Goal: Task Accomplishment & Management: Complete application form

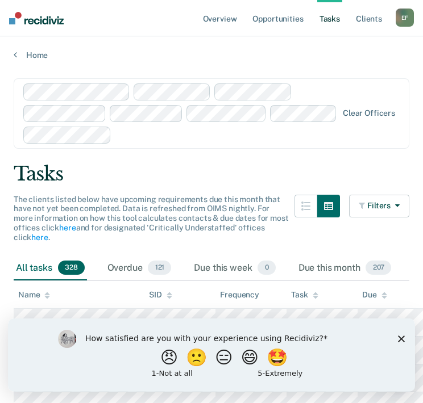
click at [398, 336] on polygon "Close survey" at bounding box center [401, 338] width 7 height 7
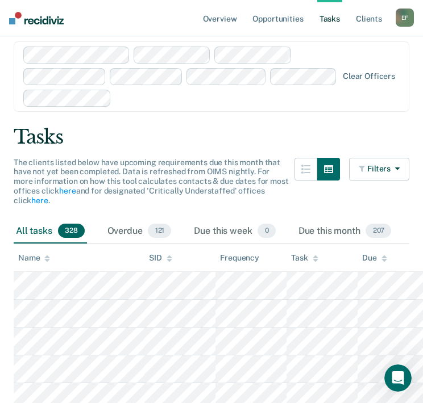
scroll to position [57, 0]
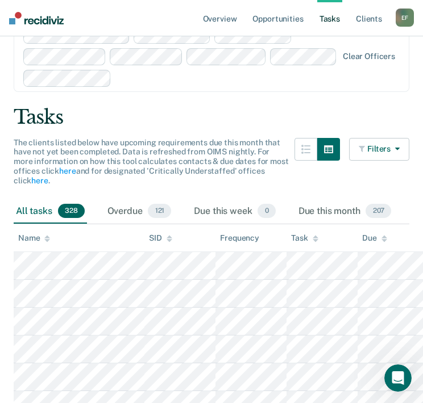
click at [398, 152] on button "Filters" at bounding box center [379, 149] width 60 height 23
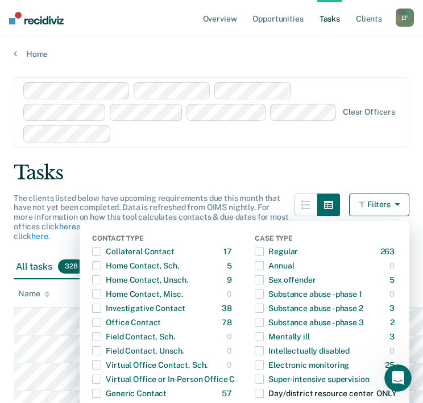
scroll to position [0, 0]
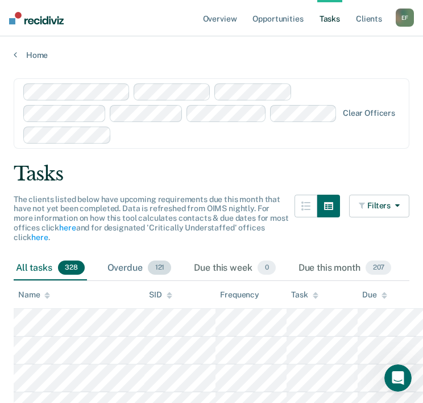
drag, startPoint x: 127, startPoint y: 266, endPoint x: 135, endPoint y: 265, distance: 7.6
click at [127, 266] on div "Overdue 121" at bounding box center [139, 268] width 69 height 25
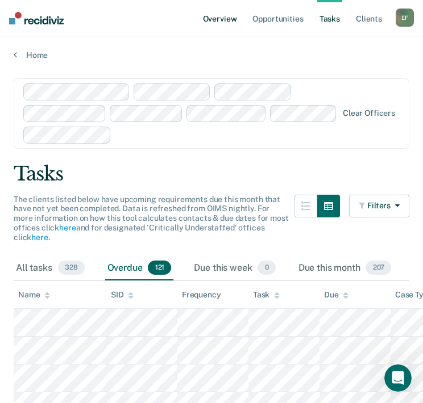
click at [218, 22] on link "Overview" at bounding box center [220, 18] width 39 height 36
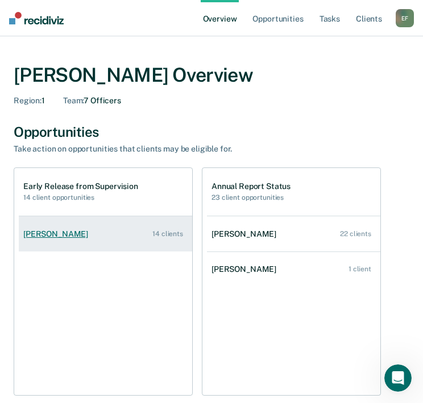
click at [89, 238] on div "[PERSON_NAME]" at bounding box center [57, 234] width 69 height 10
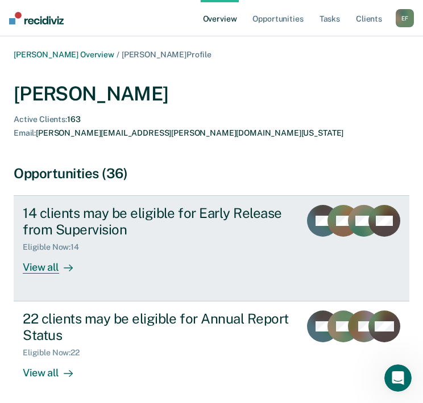
click at [36, 257] on div "View all" at bounding box center [55, 263] width 64 height 22
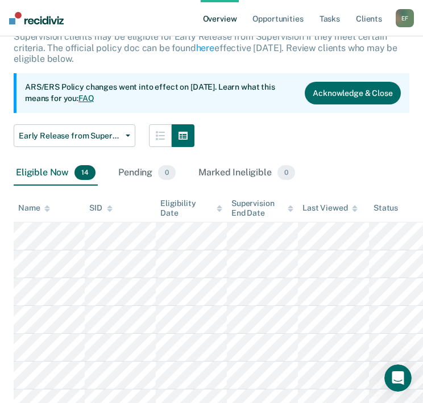
scroll to position [114, 0]
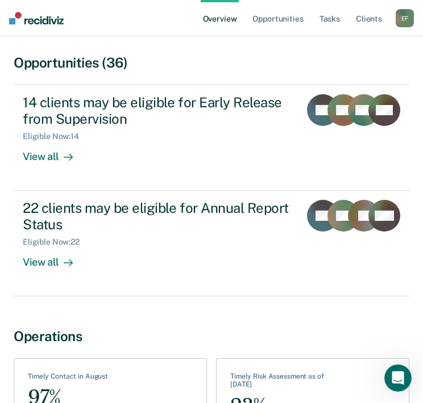
scroll to position [114, 0]
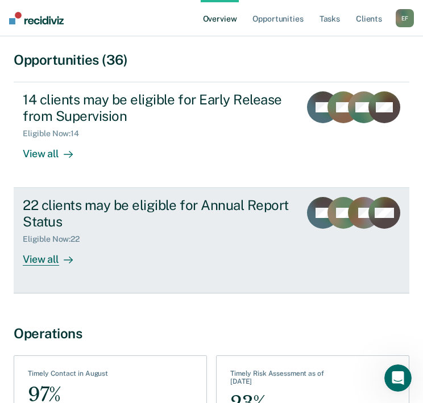
click at [45, 248] on div "View all" at bounding box center [55, 255] width 64 height 22
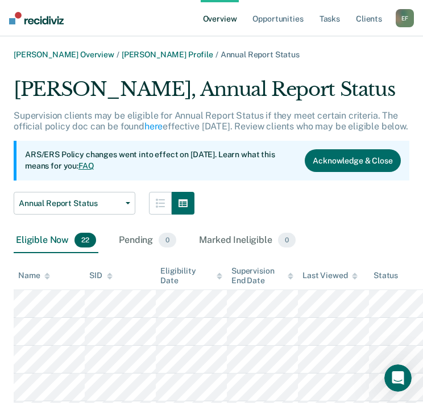
scroll to position [114, 0]
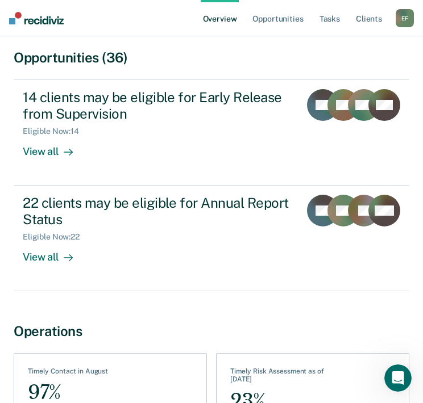
scroll to position [70, 0]
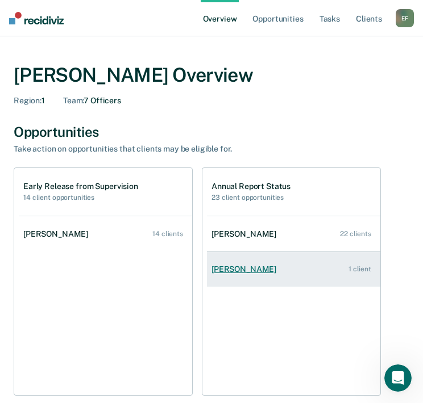
click at [243, 266] on div "[PERSON_NAME]" at bounding box center [245, 270] width 69 height 10
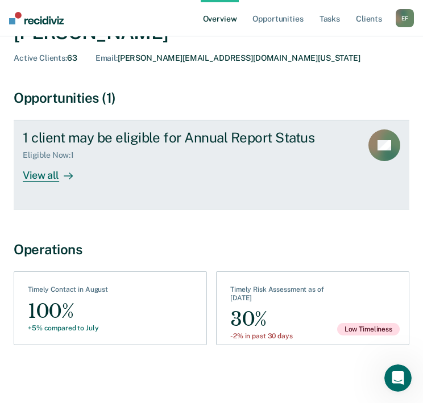
scroll to position [62, 0]
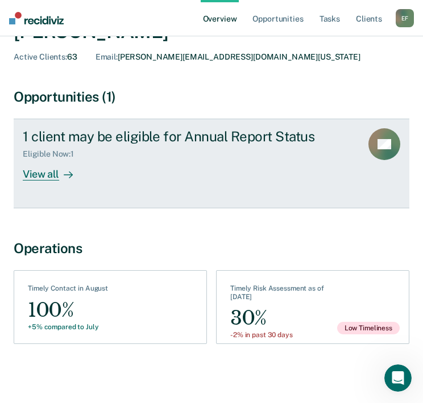
click at [40, 174] on div "View all" at bounding box center [55, 170] width 64 height 22
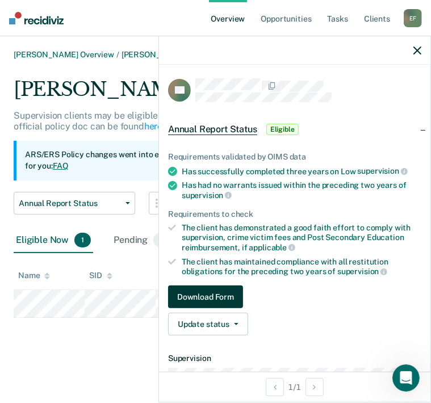
click at [198, 295] on button "Download Form" at bounding box center [205, 297] width 75 height 23
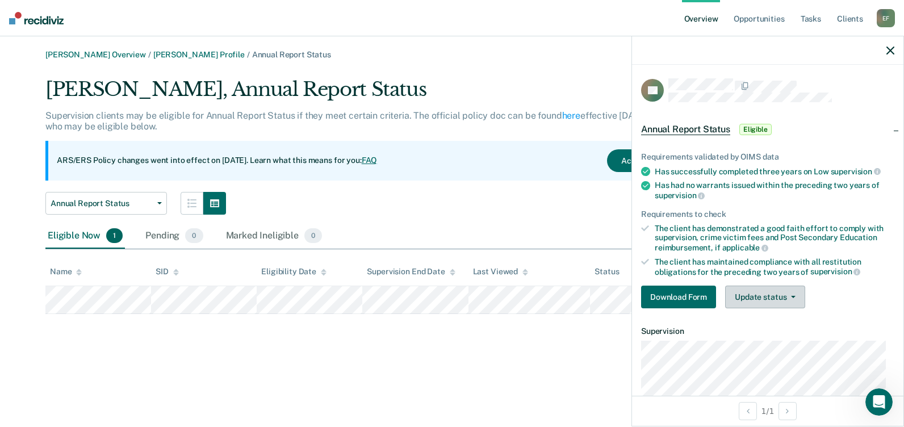
click at [431, 296] on icon "button" at bounding box center [793, 297] width 5 height 2
click at [431, 294] on button "Download Form" at bounding box center [678, 297] width 75 height 23
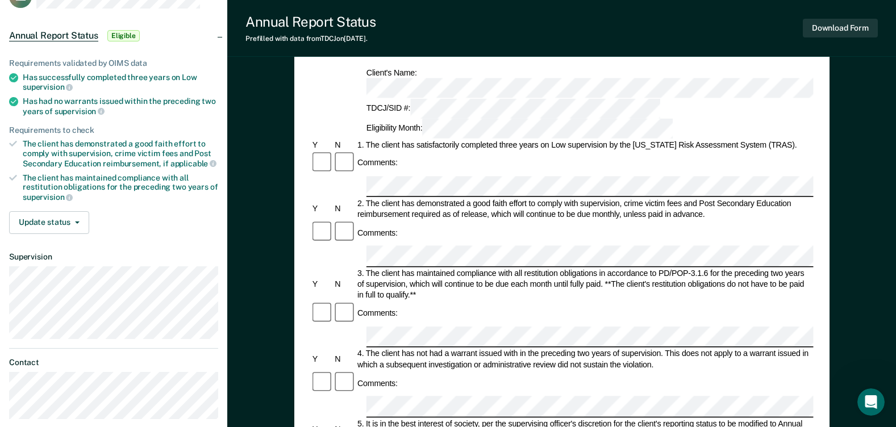
scroll to position [57, 0]
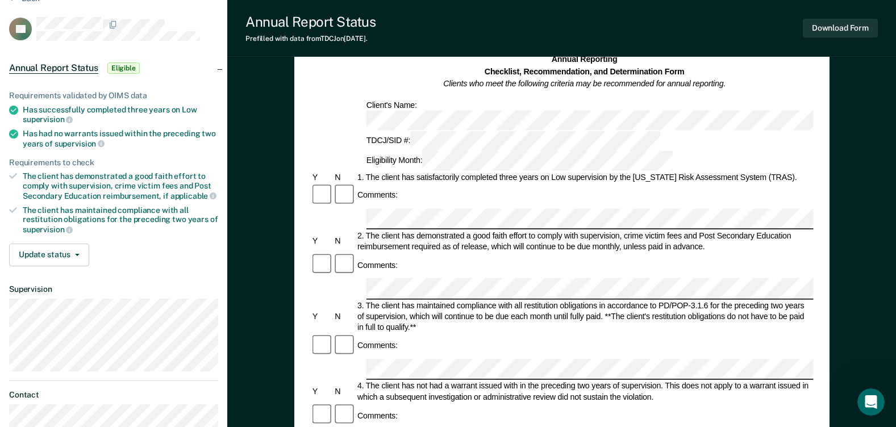
click at [332, 183] on div at bounding box center [321, 195] width 23 height 24
drag, startPoint x: 387, startPoint y: 360, endPoint x: 358, endPoint y: 348, distance: 31.9
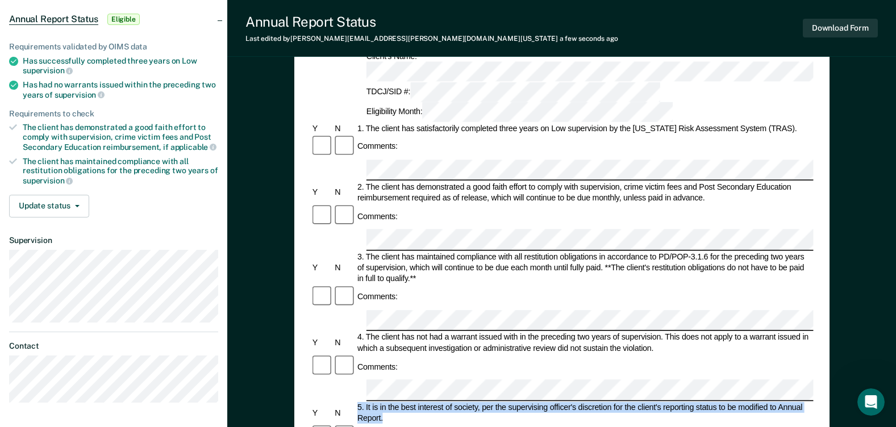
scroll to position [0, 0]
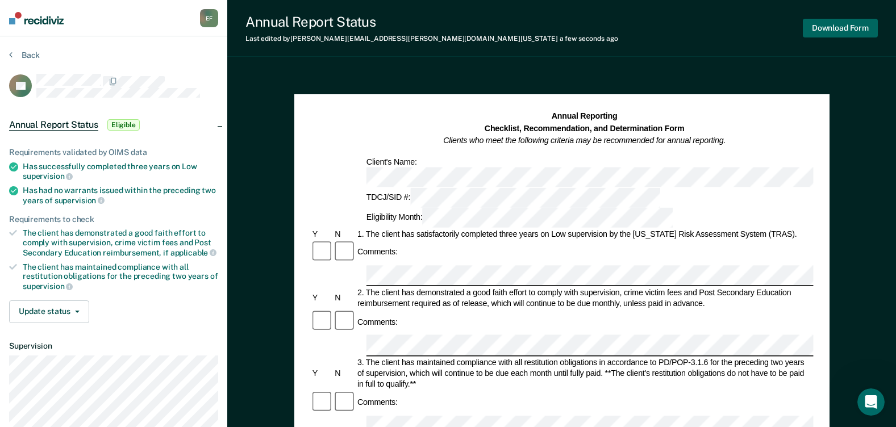
click at [431, 35] on button "Download Form" at bounding box center [840, 28] width 75 height 19
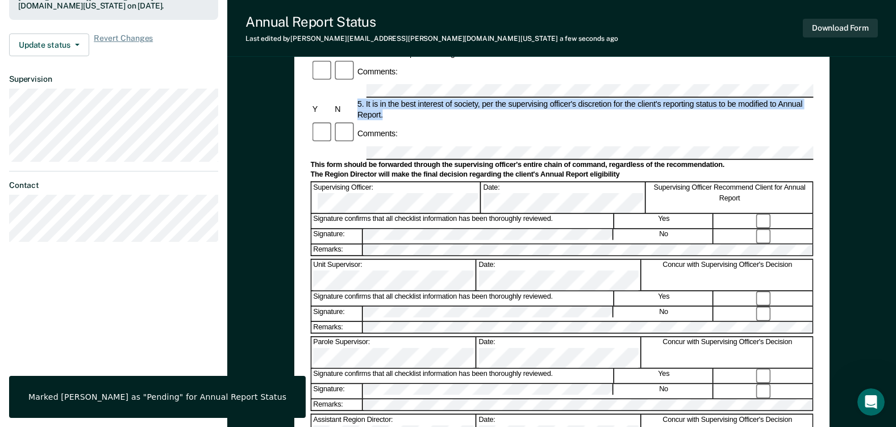
scroll to position [341, 0]
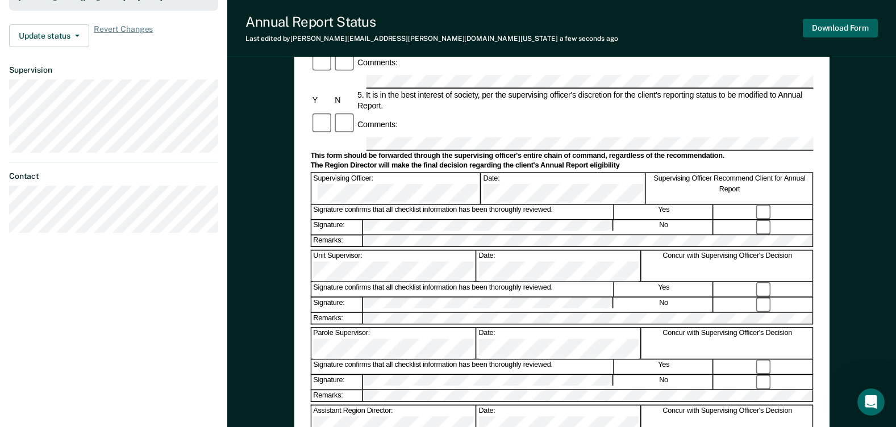
click at [431, 29] on button "Download Form" at bounding box center [840, 28] width 75 height 19
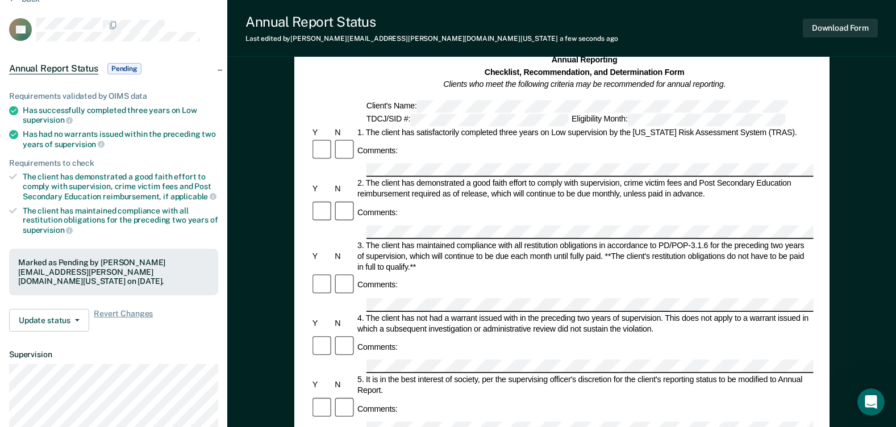
scroll to position [0, 0]
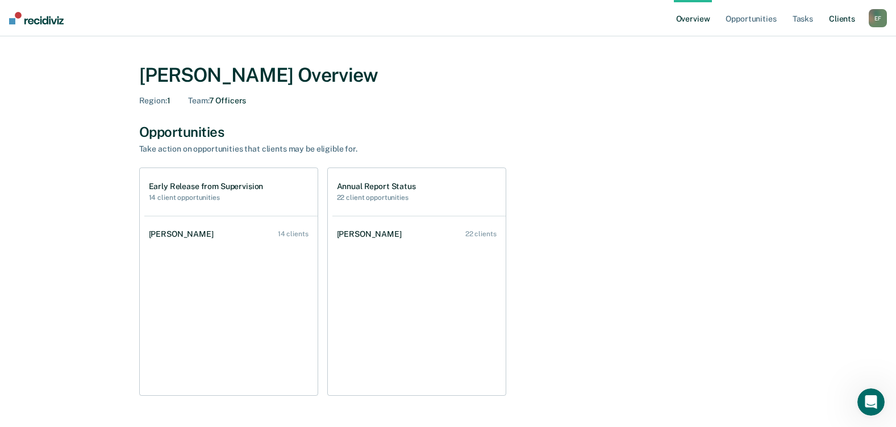
click at [431, 17] on link "Client s" at bounding box center [841, 18] width 31 height 36
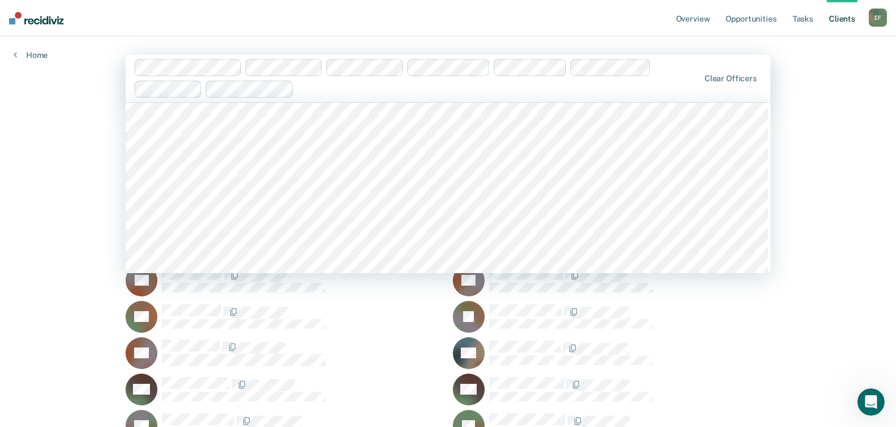
scroll to position [1534, 0]
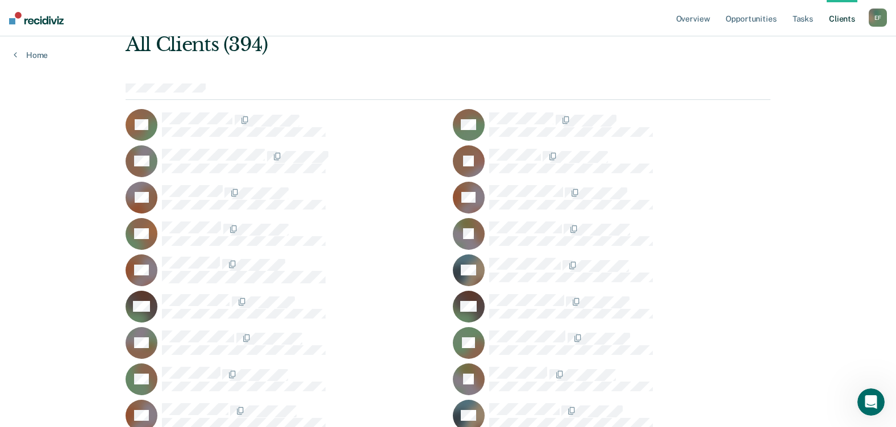
scroll to position [0, 0]
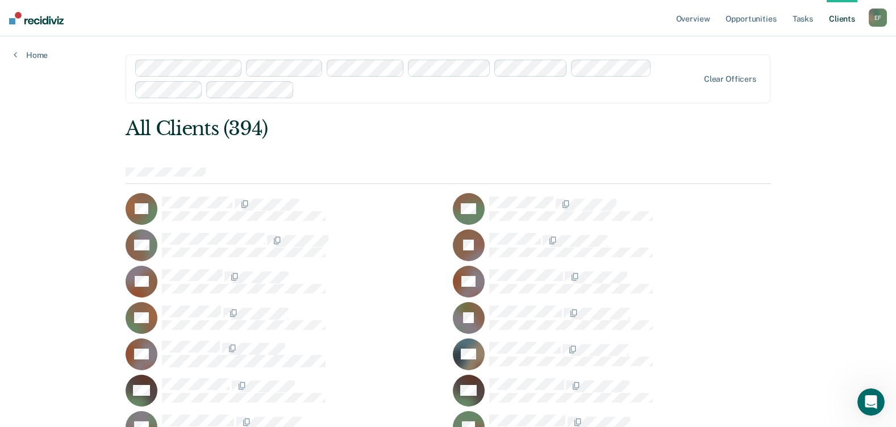
click at [25, 51] on link "Home" at bounding box center [31, 55] width 34 height 10
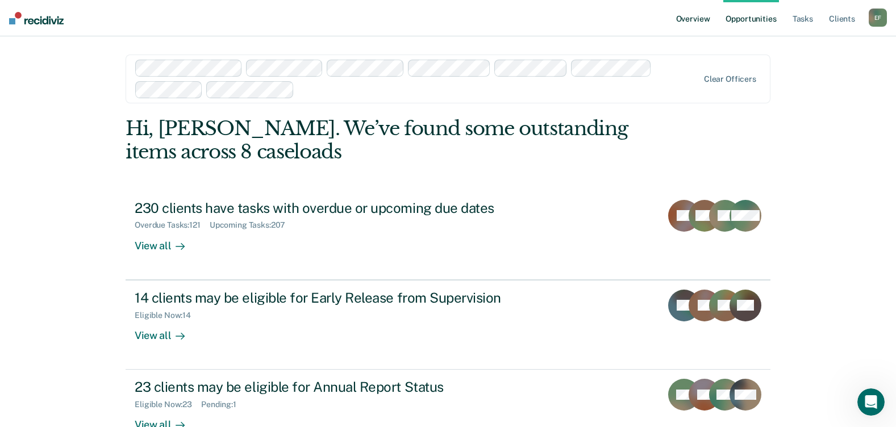
click at [431, 22] on link "Overview" at bounding box center [693, 18] width 39 height 36
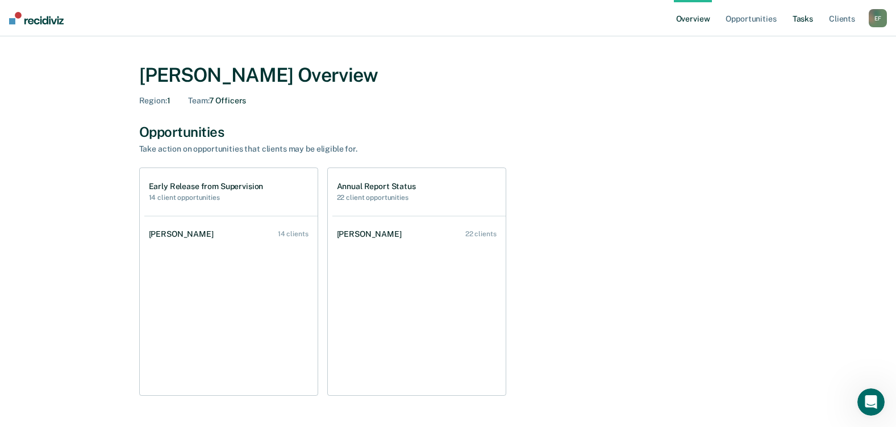
click at [431, 18] on link "Tasks" at bounding box center [802, 18] width 25 height 36
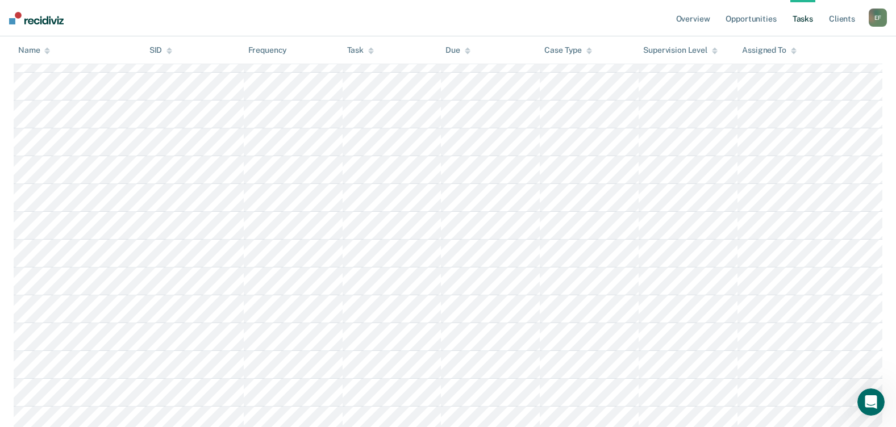
scroll to position [738, 0]
click at [431, 14] on link "Client s" at bounding box center [841, 18] width 31 height 36
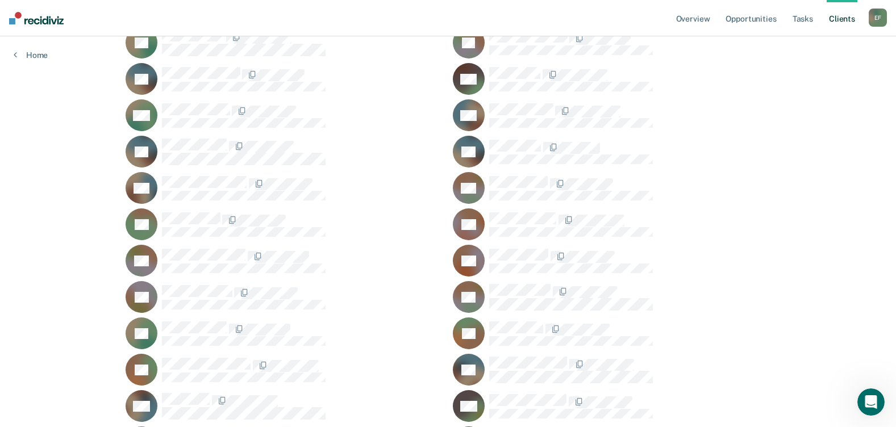
scroll to position [3937, 0]
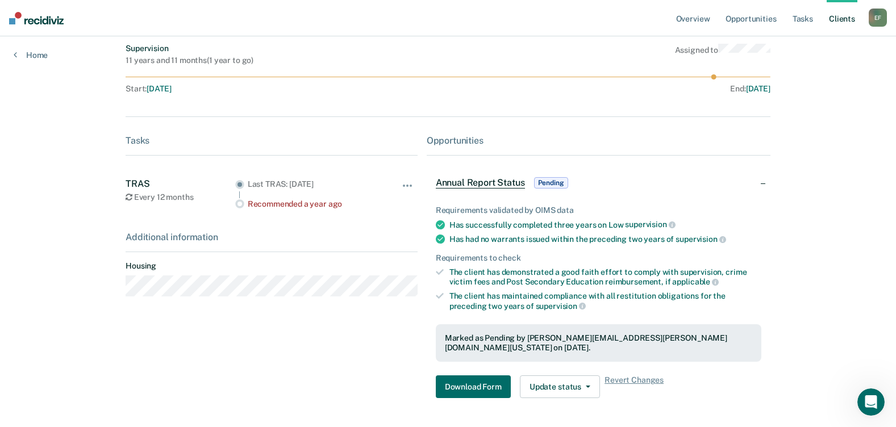
scroll to position [114, 0]
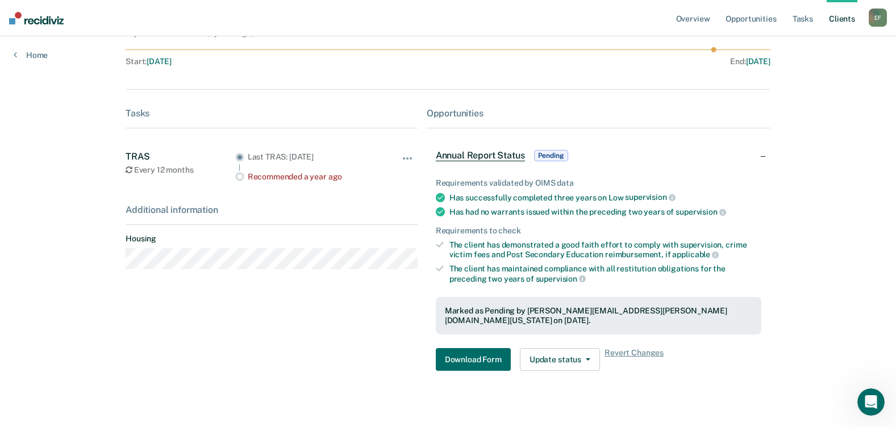
drag, startPoint x: 715, startPoint y: 47, endPoint x: 607, endPoint y: 50, distance: 108.0
click at [431, 50] on icon at bounding box center [448, 49] width 645 height 5
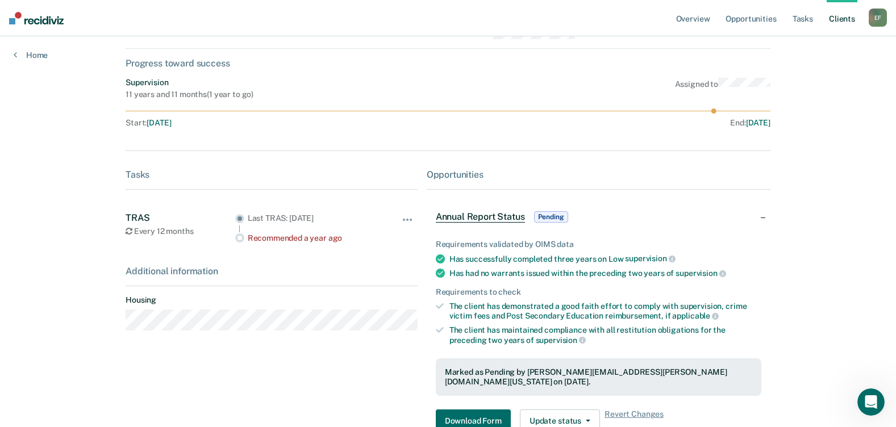
scroll to position [0, 0]
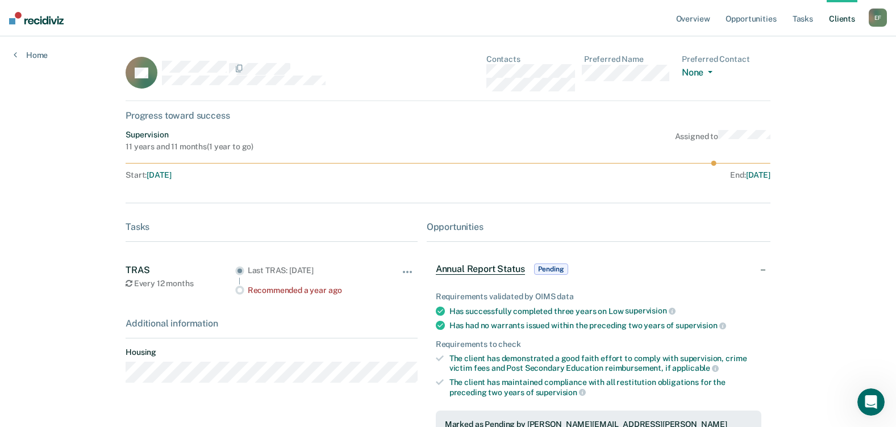
drag, startPoint x: 704, startPoint y: 165, endPoint x: 696, endPoint y: 165, distance: 8.5
click at [431, 165] on icon at bounding box center [448, 163] width 645 height 5
drag, startPoint x: 682, startPoint y: 164, endPoint x: 669, endPoint y: 162, distance: 13.8
click at [431, 164] on icon at bounding box center [448, 163] width 645 height 5
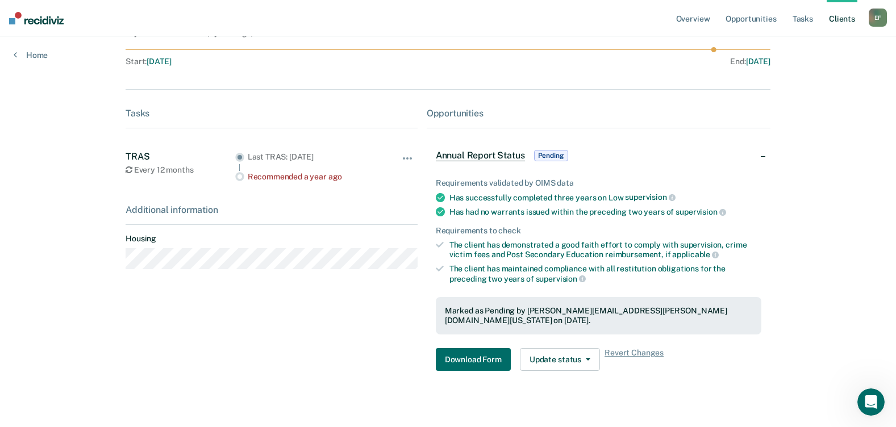
scroll to position [116, 0]
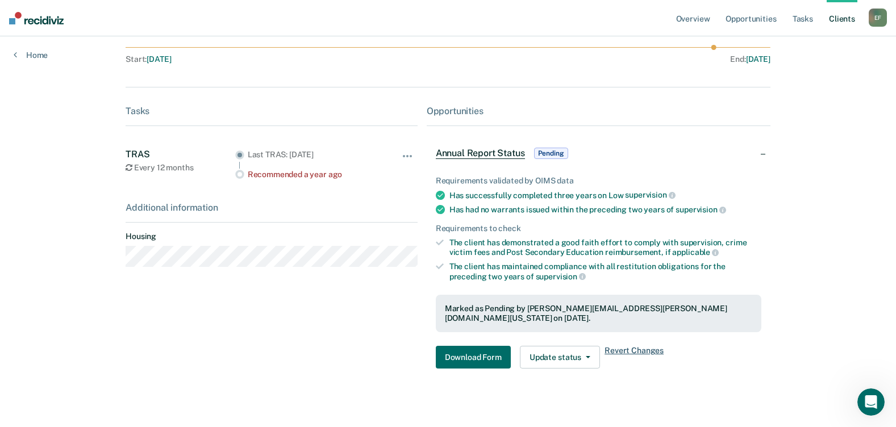
click at [431, 346] on span "Revert Changes" at bounding box center [633, 357] width 59 height 23
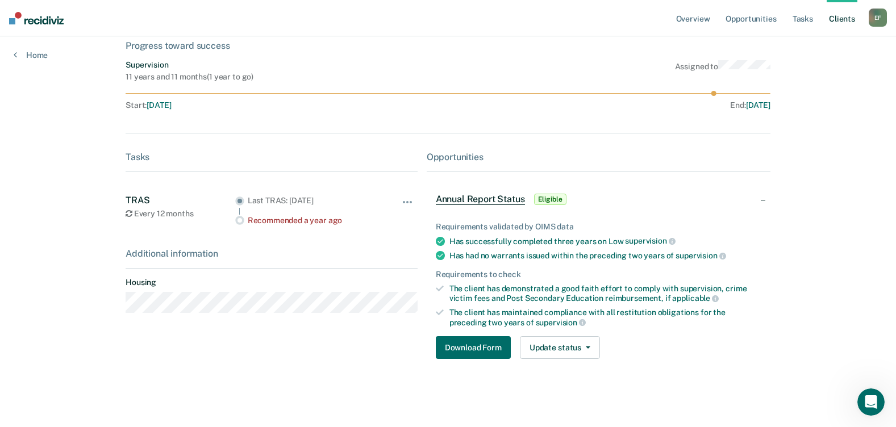
scroll to position [70, 0]
click at [431, 21] on link "Overview" at bounding box center [693, 18] width 39 height 36
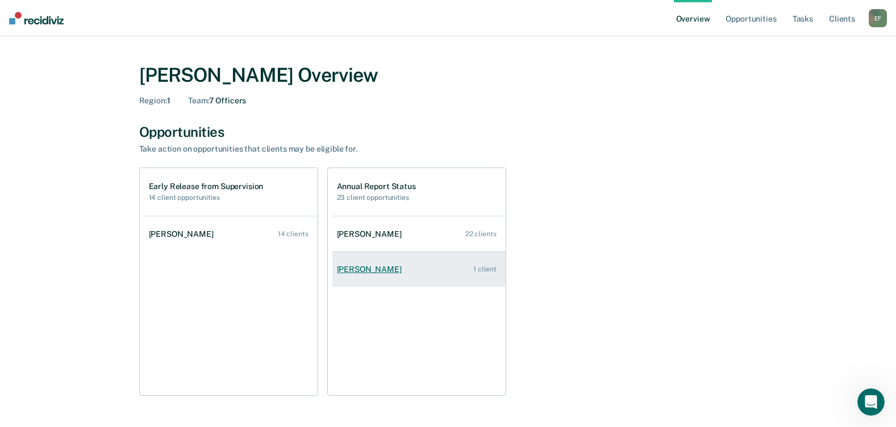
click at [382, 268] on div "[PERSON_NAME]" at bounding box center [371, 270] width 69 height 10
